Goal: Information Seeking & Learning: Learn about a topic

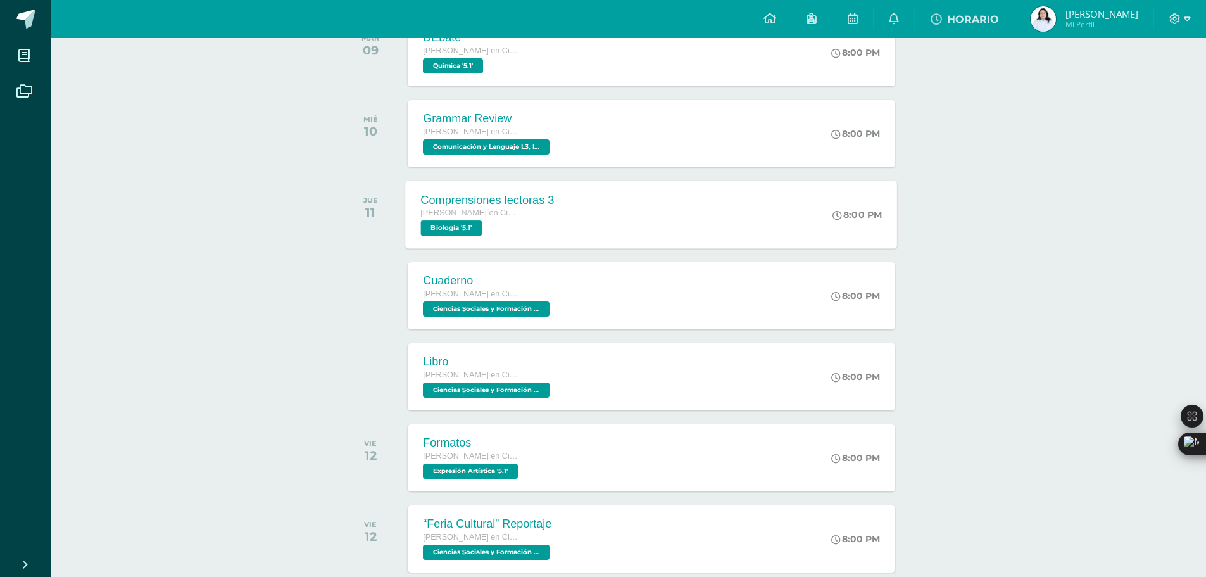
scroll to position [253, 0]
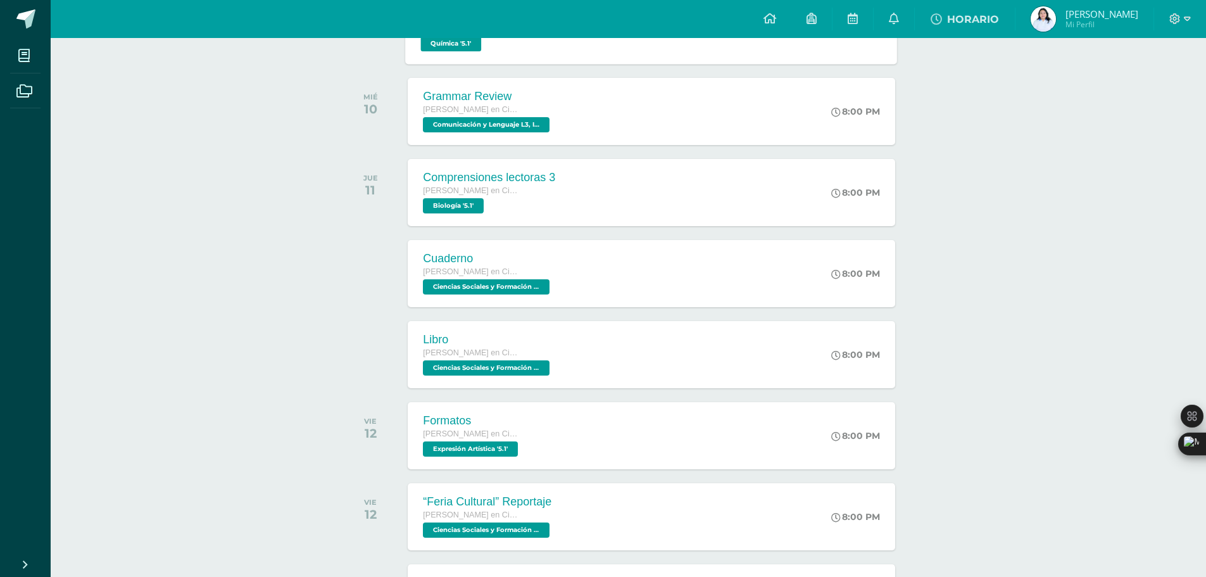
click at [527, 51] on div "DEbate [PERSON_NAME] en Ciencias y Letras Química '5.1'" at bounding box center [469, 30] width 127 height 68
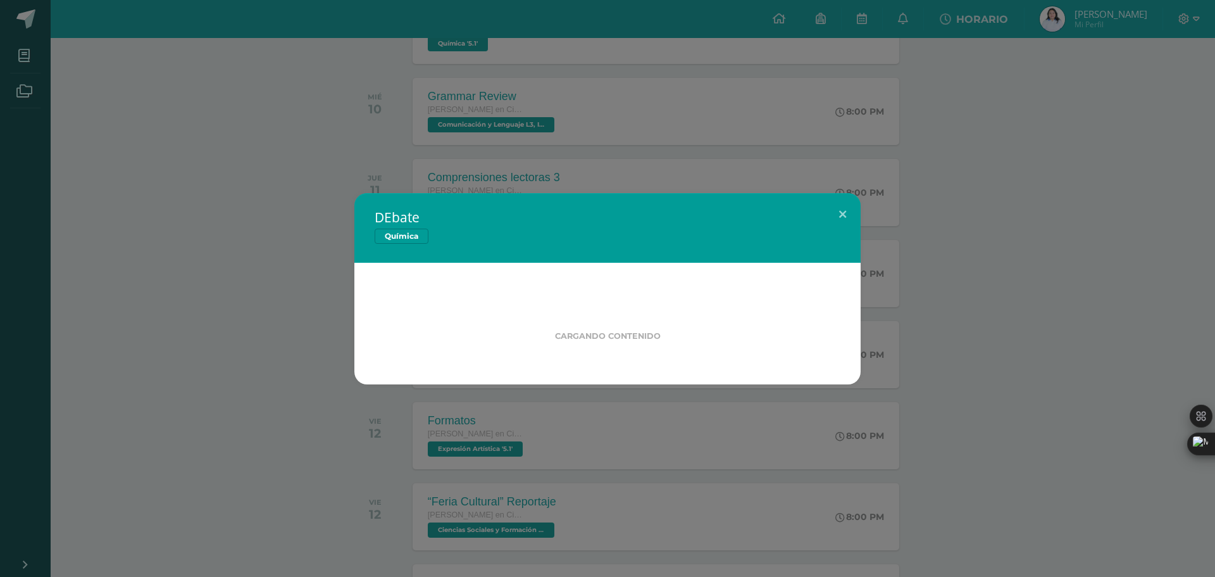
click at [539, 106] on div "DEbate Química Cargando contenido Loading..." at bounding box center [607, 288] width 1215 height 577
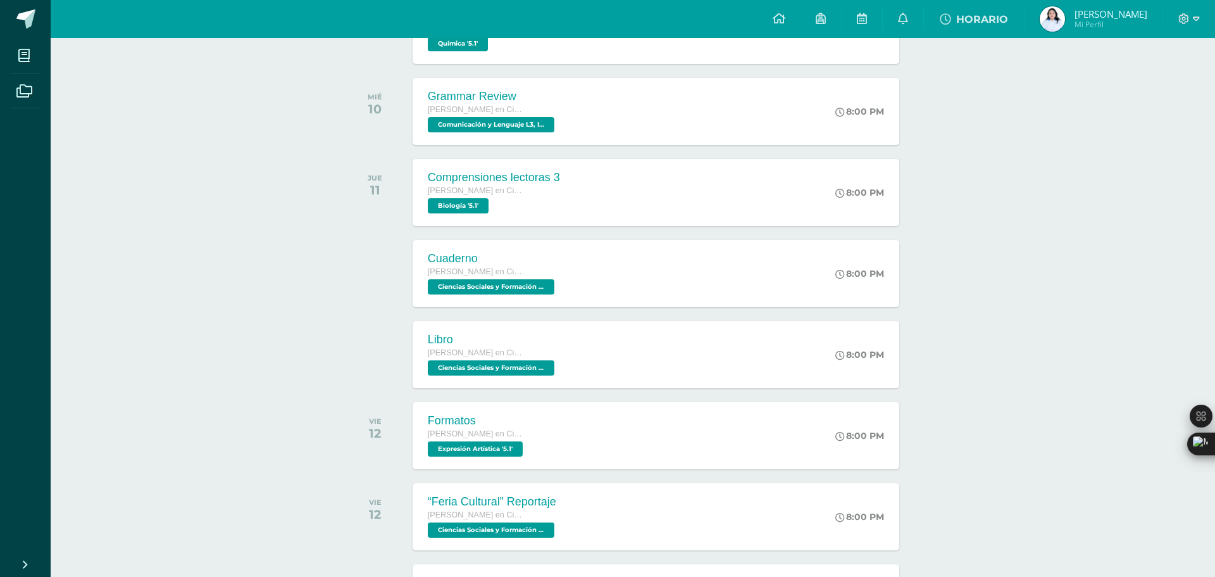
click at [563, 108] on div "DEbate Química Fecha: [DATE] Hora: 20:00 División: PROCEDIMENTAL" at bounding box center [607, 288] width 1215 height 577
click at [563, 108] on div "Grammar Review [PERSON_NAME] en Ciencias y Letras Comunicación y Lenguaje L3, I…" at bounding box center [488, 111] width 160 height 67
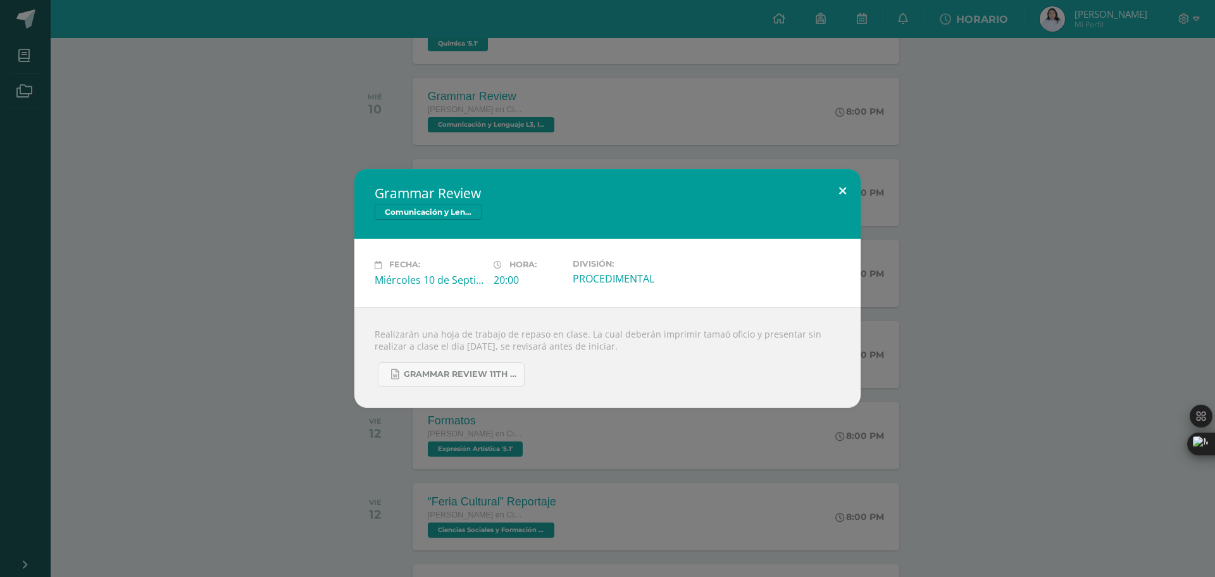
click at [843, 187] on button at bounding box center [843, 190] width 36 height 43
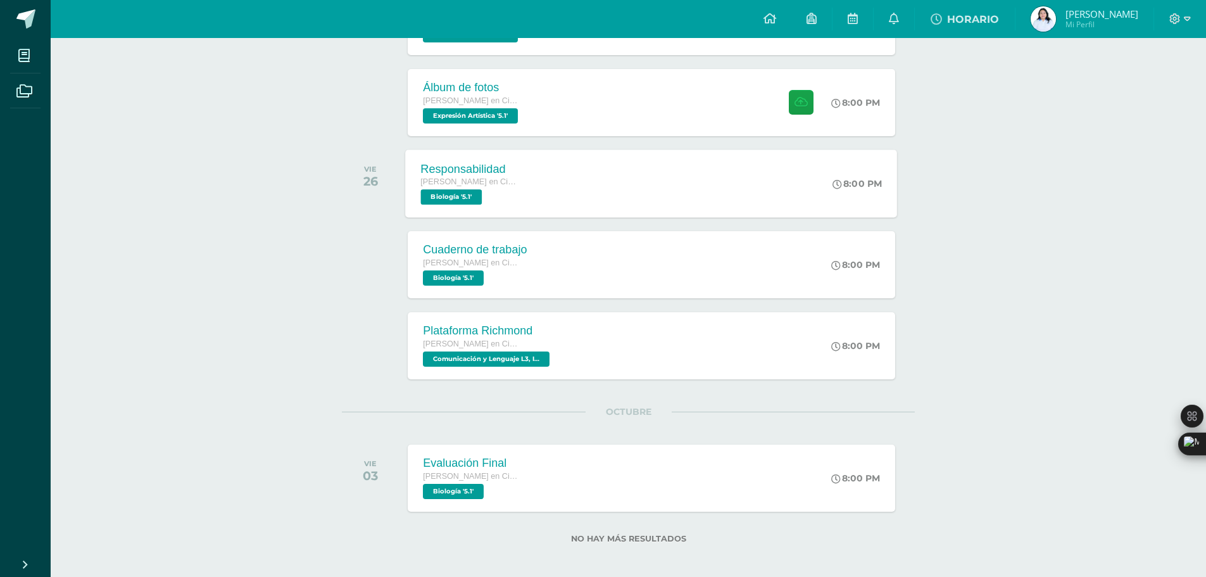
scroll to position [1079, 0]
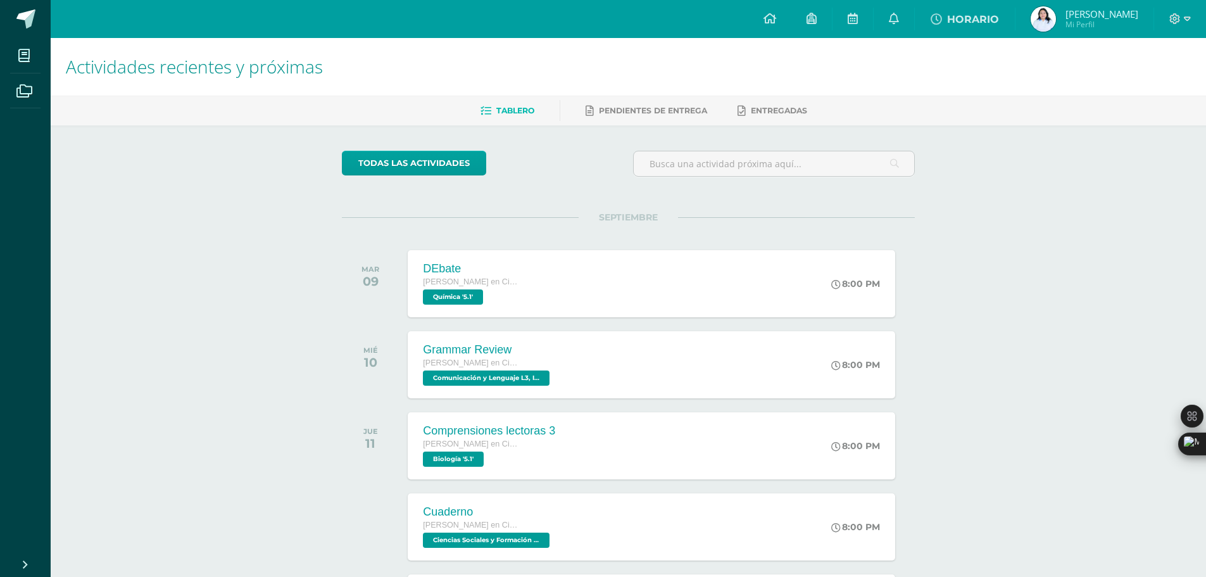
scroll to position [127, 0]
